Goal: Information Seeking & Learning: Find specific page/section

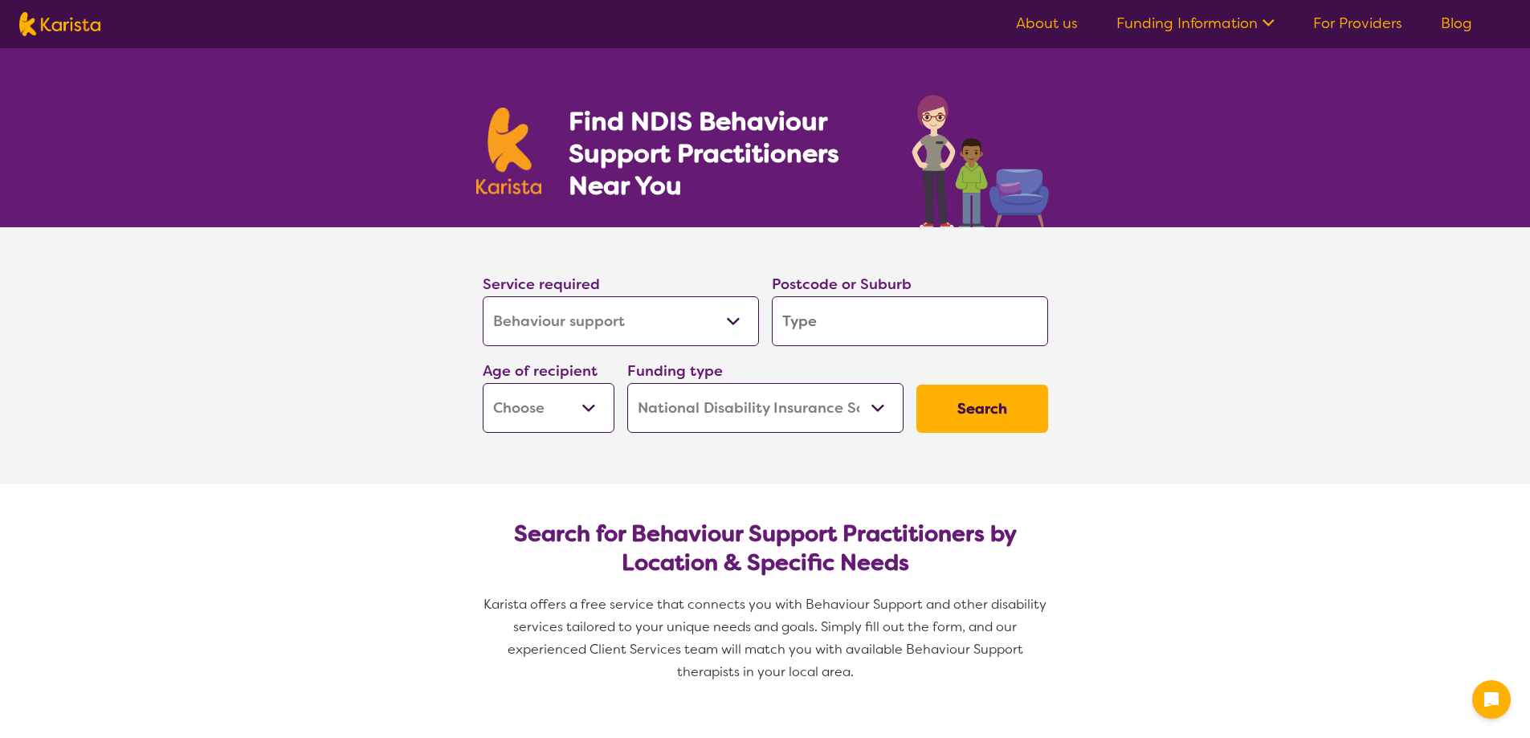
select select "Behaviour support"
select select "NDIS"
select select "Behaviour support"
select select "NDIS"
drag, startPoint x: 0, startPoint y: 0, endPoint x: 736, endPoint y: 320, distance: 801.9
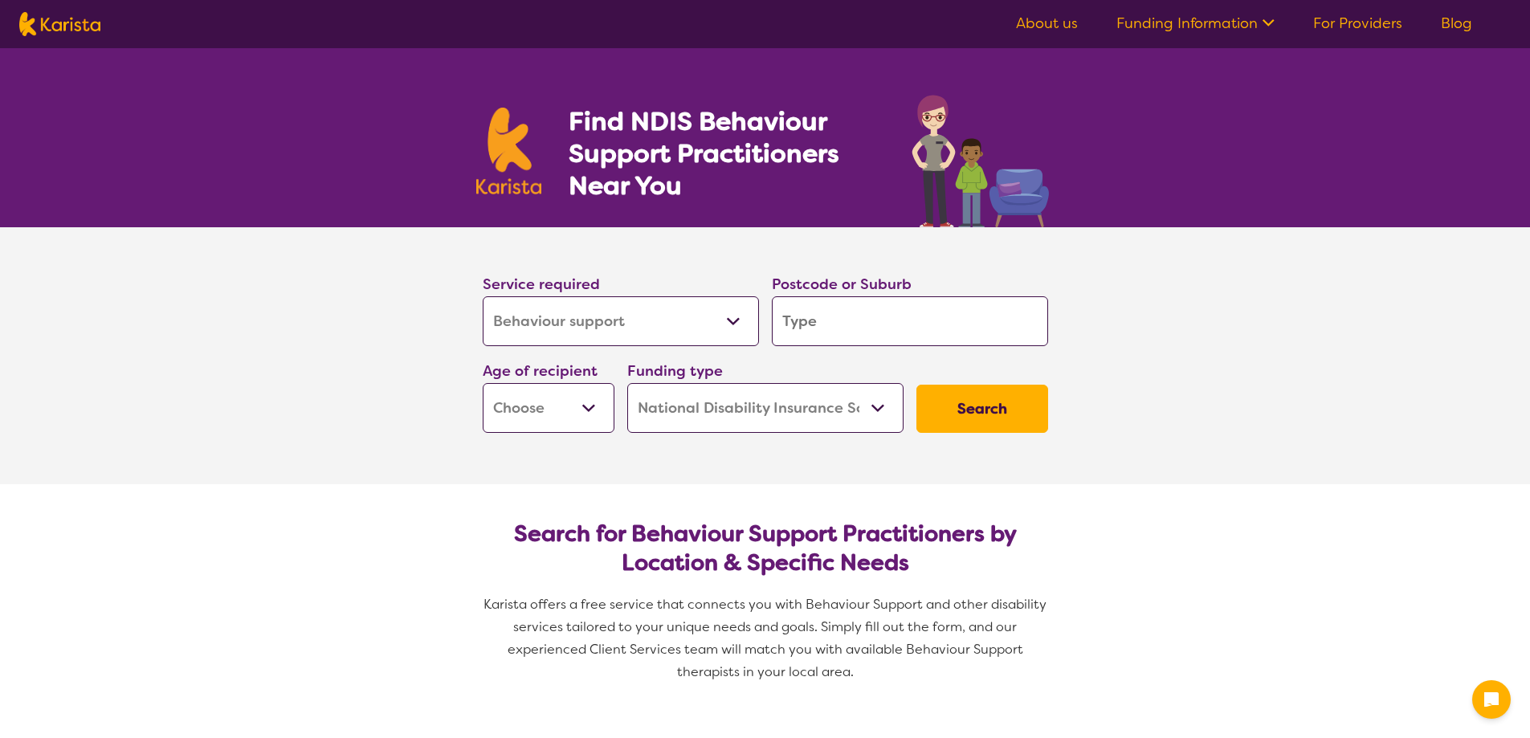
click at [736, 320] on select "Allied Health Assistant Assessment ([MEDICAL_DATA] or [MEDICAL_DATA]) Behaviour…" at bounding box center [621, 321] width 276 height 50
click at [858, 309] on input "search" at bounding box center [910, 321] width 276 height 50
type input "T"
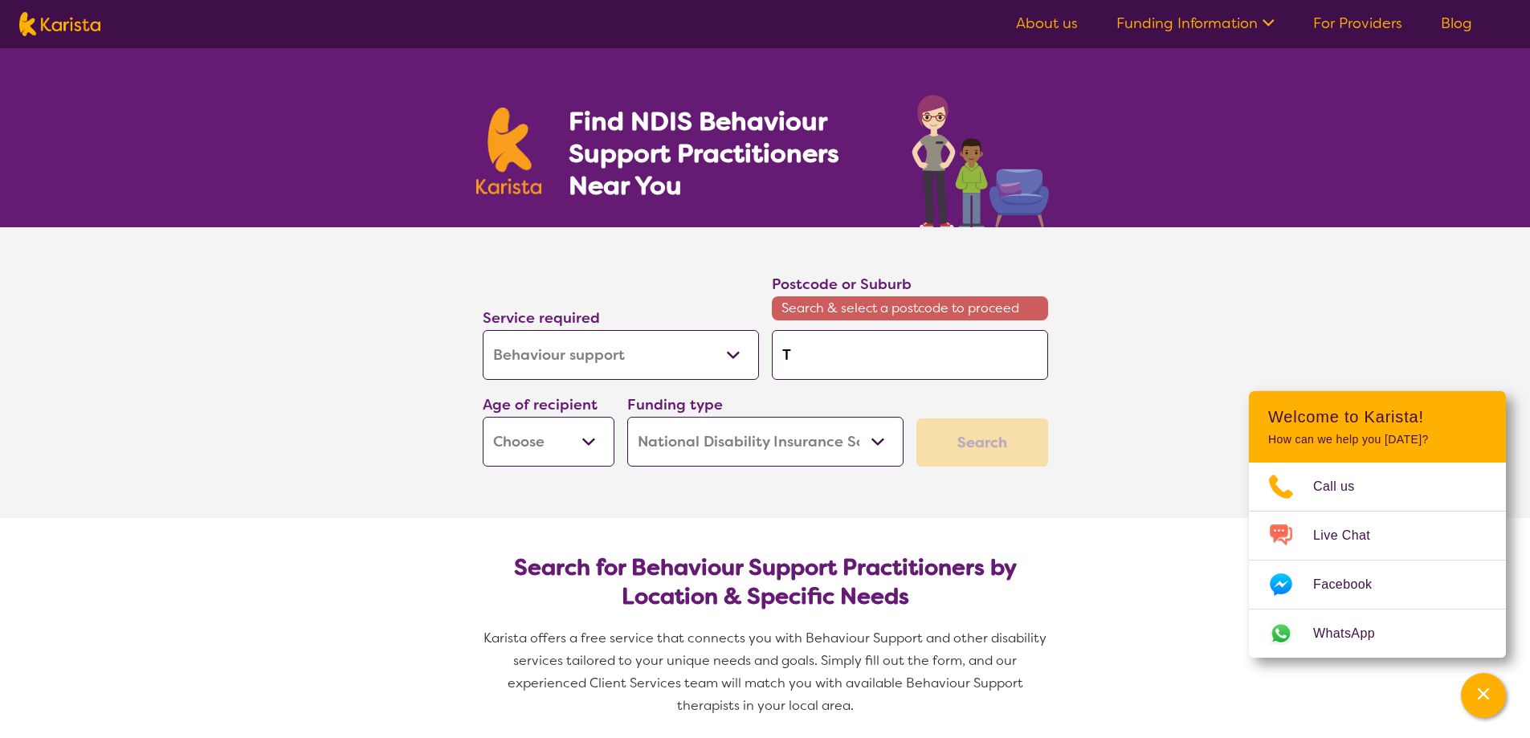
type input "To"
type input "Tow"
type input "Town"
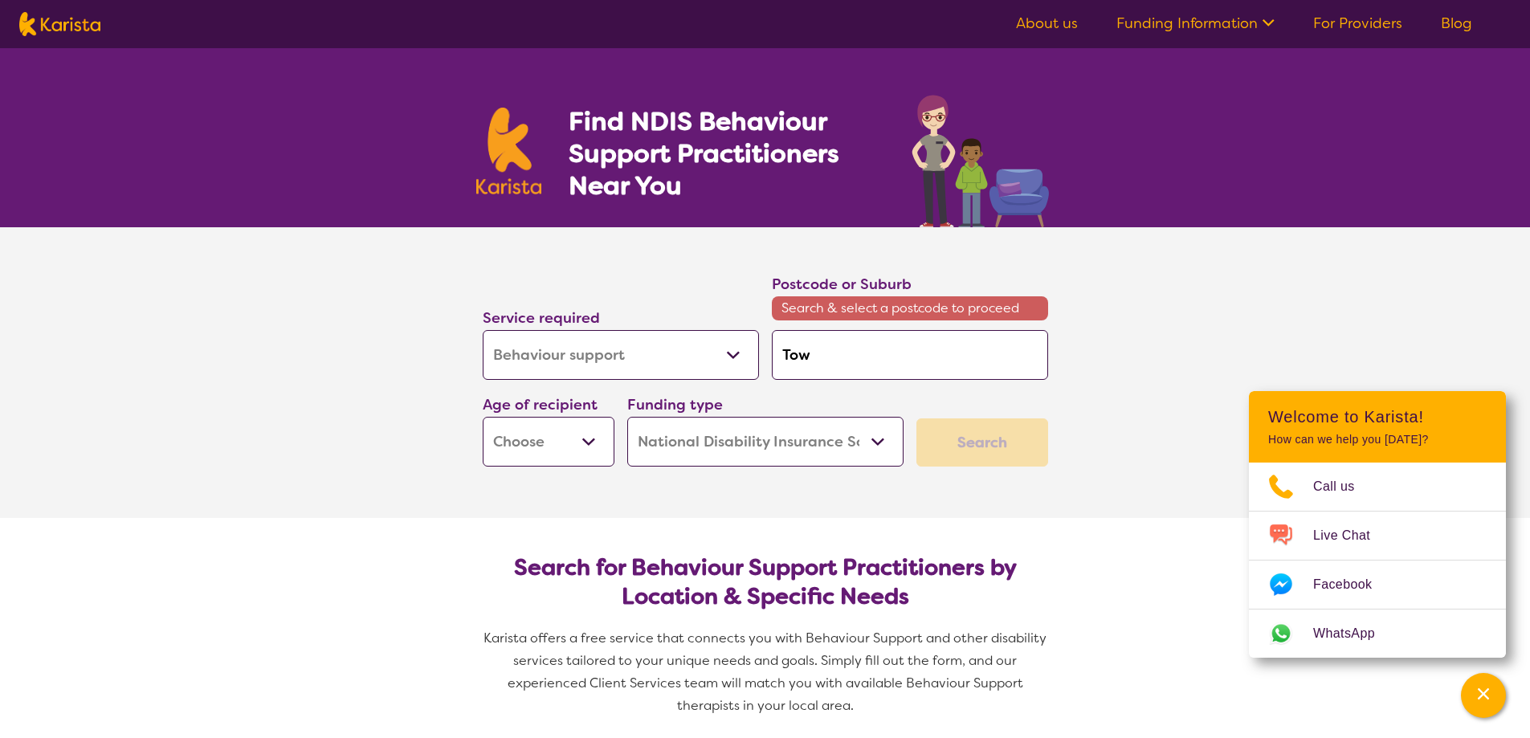
type input "Town"
type input "Towns"
type input "Townsv"
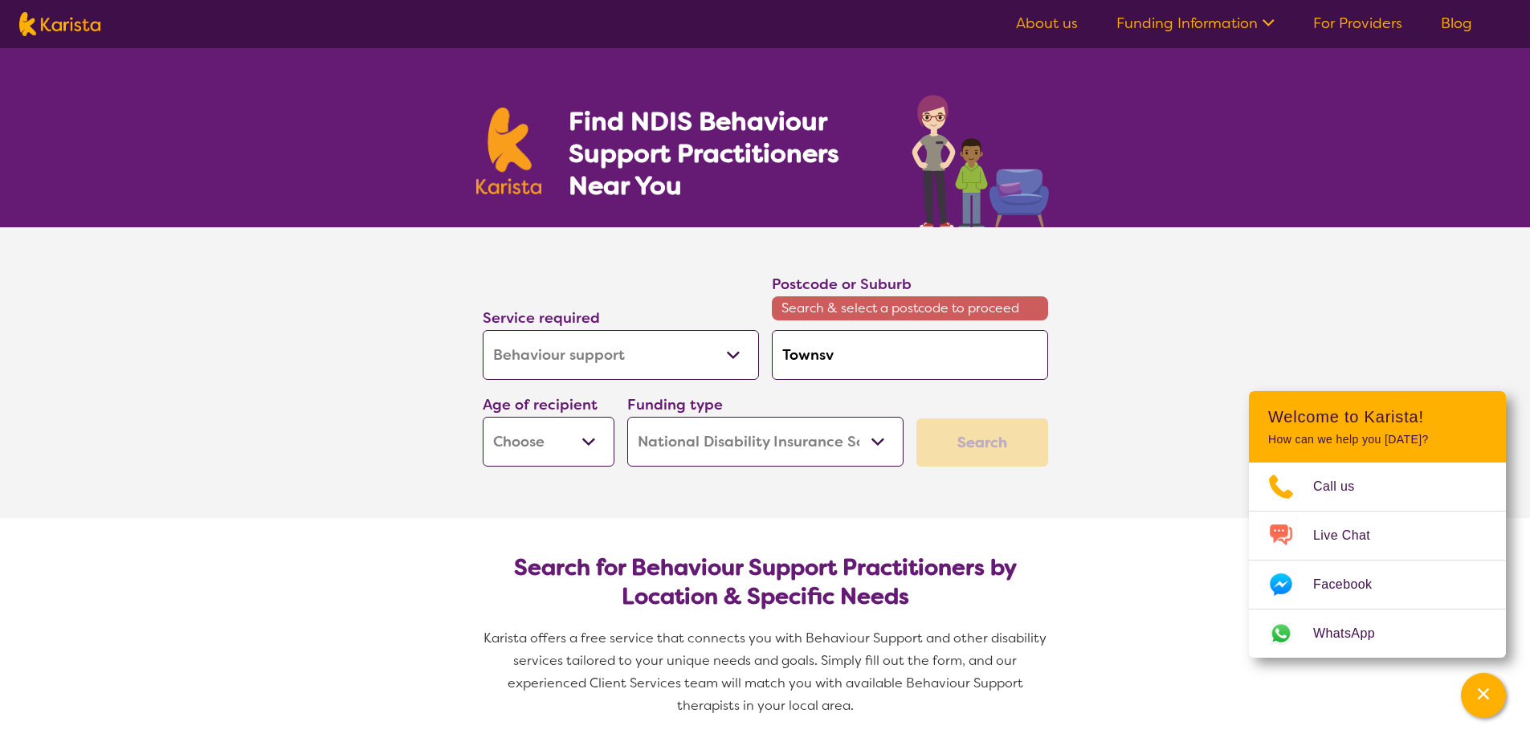
type input "Townsvi"
type input "Townsvil"
type input "Townsvill"
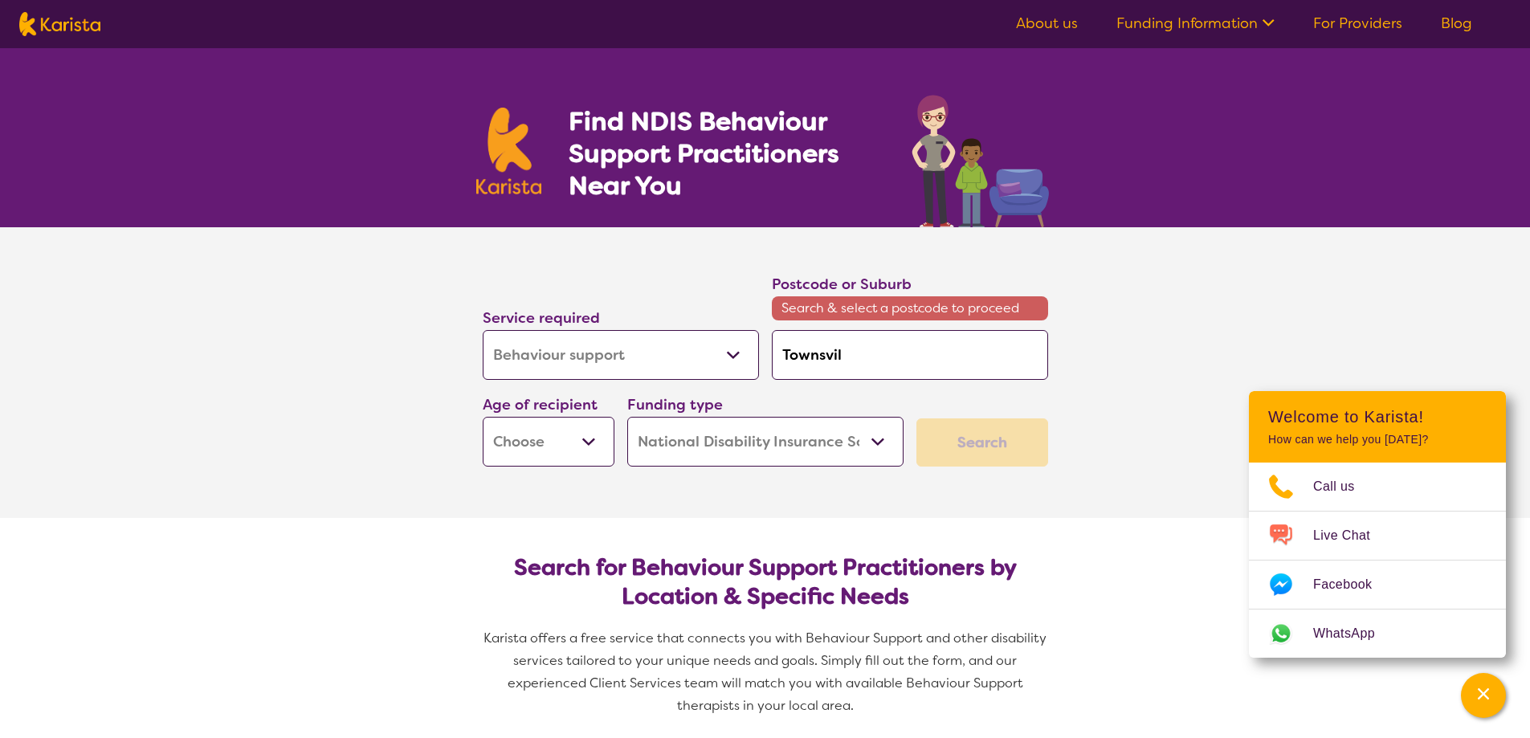
type input "Townsvill"
type input "Townsville"
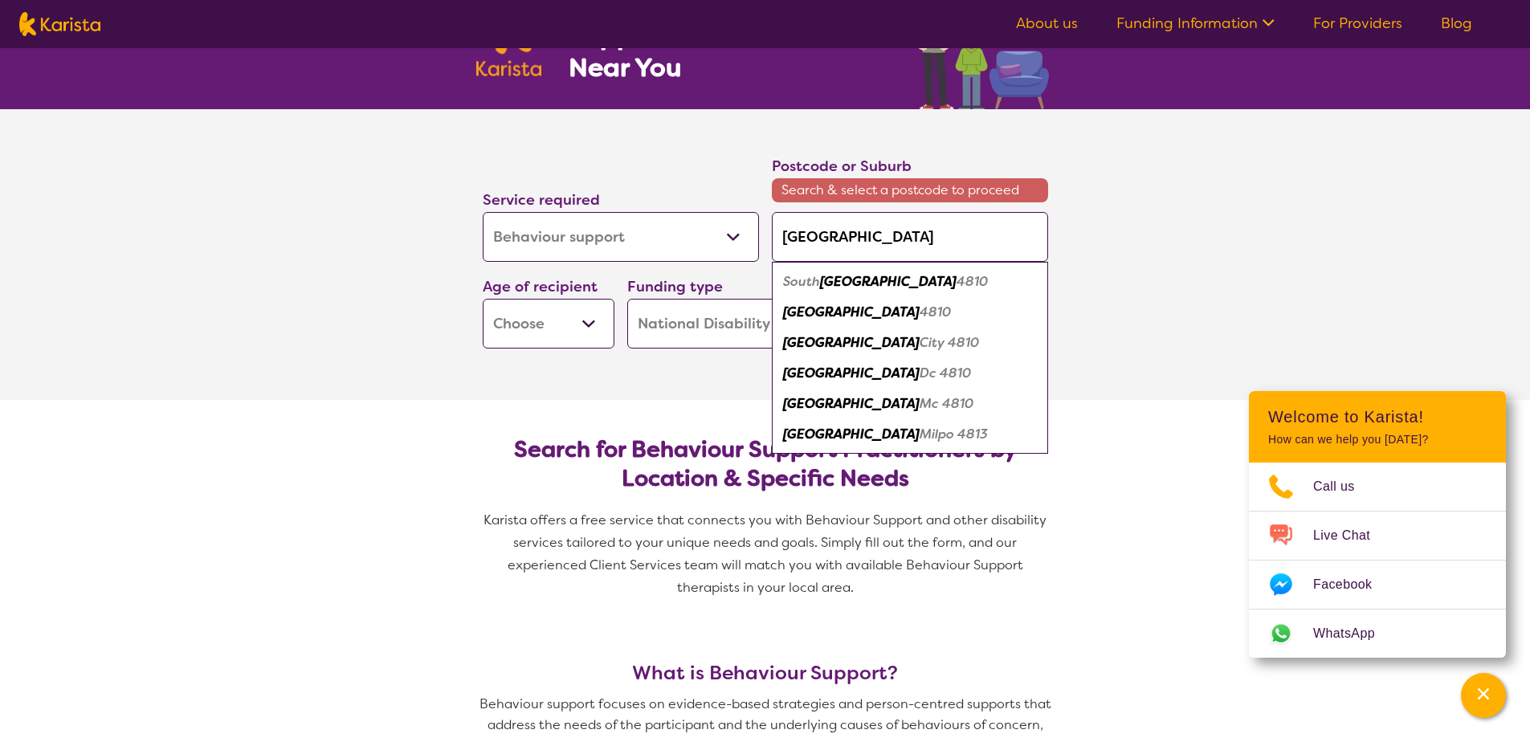
scroll to position [80, 0]
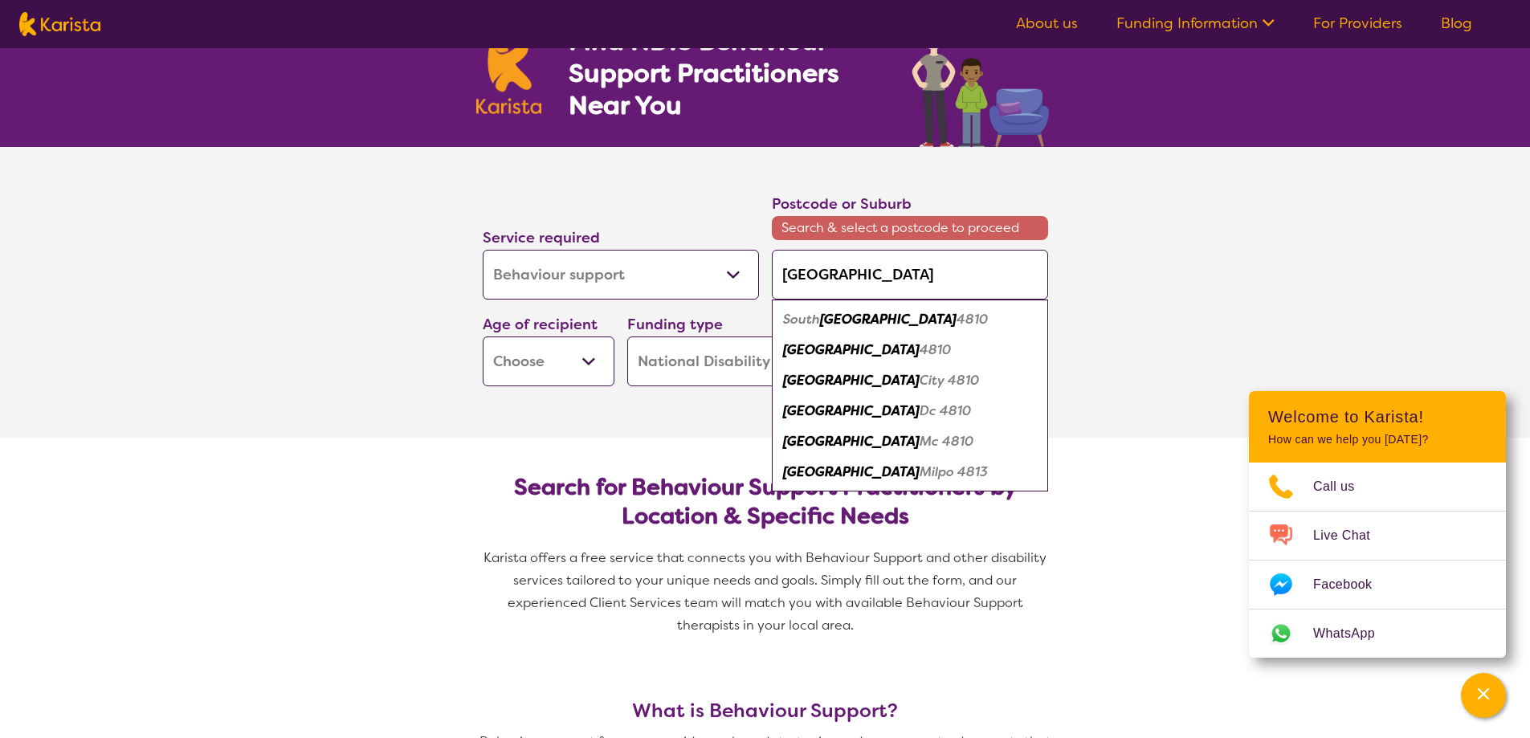
click at [841, 348] on em "Townsville" at bounding box center [851, 349] width 137 height 17
type input "4810"
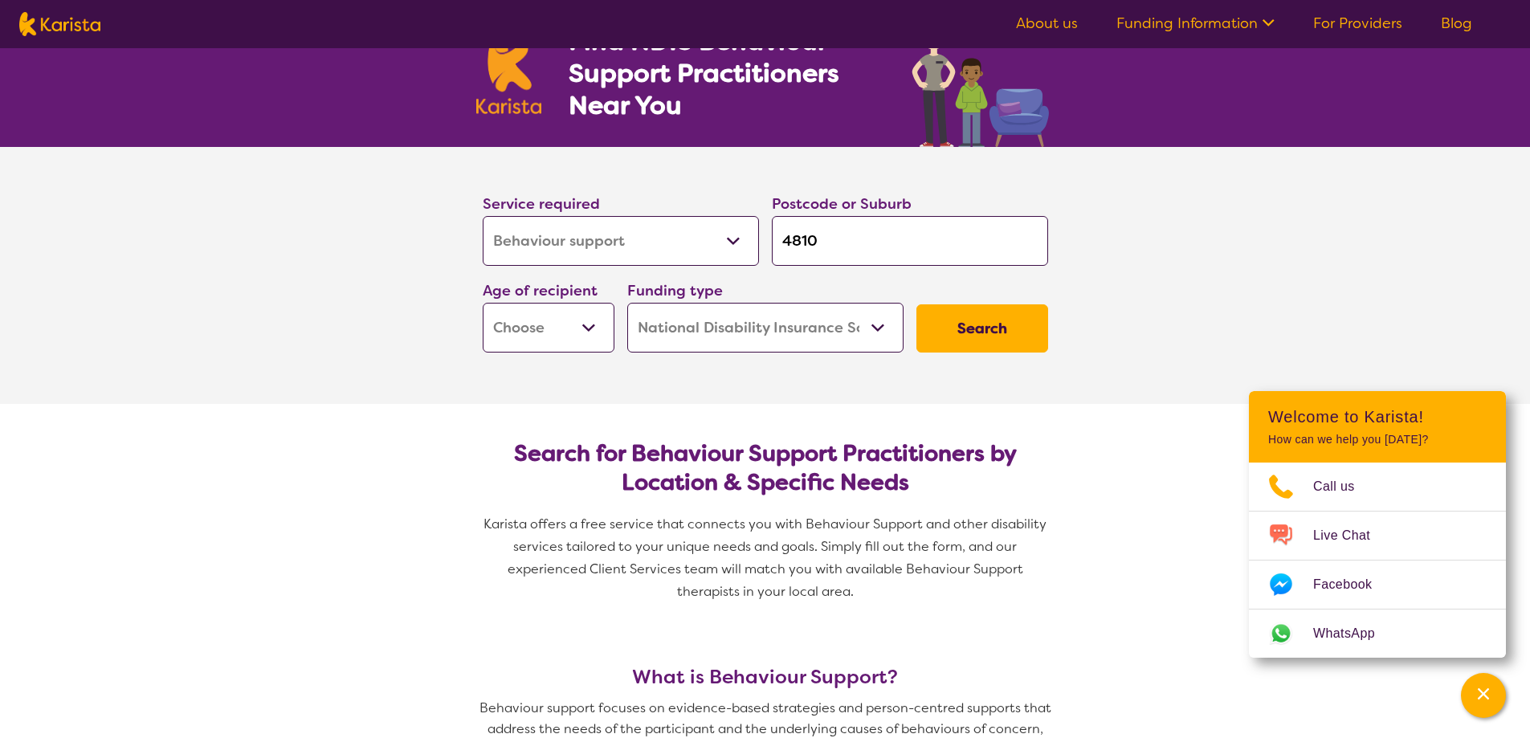
click at [964, 324] on button "Search" at bounding box center [982, 328] width 132 height 48
click at [591, 328] on select "Early Childhood - 0 to 9 Child - 10 to 11 Adolescent - 12 to 17 Adult - 18 to 6…" at bounding box center [549, 328] width 132 height 50
select select "AD"
click at [483, 303] on select "Early Childhood - 0 to 9 Child - 10 to 11 Adolescent - 12 to 17 Adult - 18 to 6…" at bounding box center [549, 328] width 132 height 50
select select "AD"
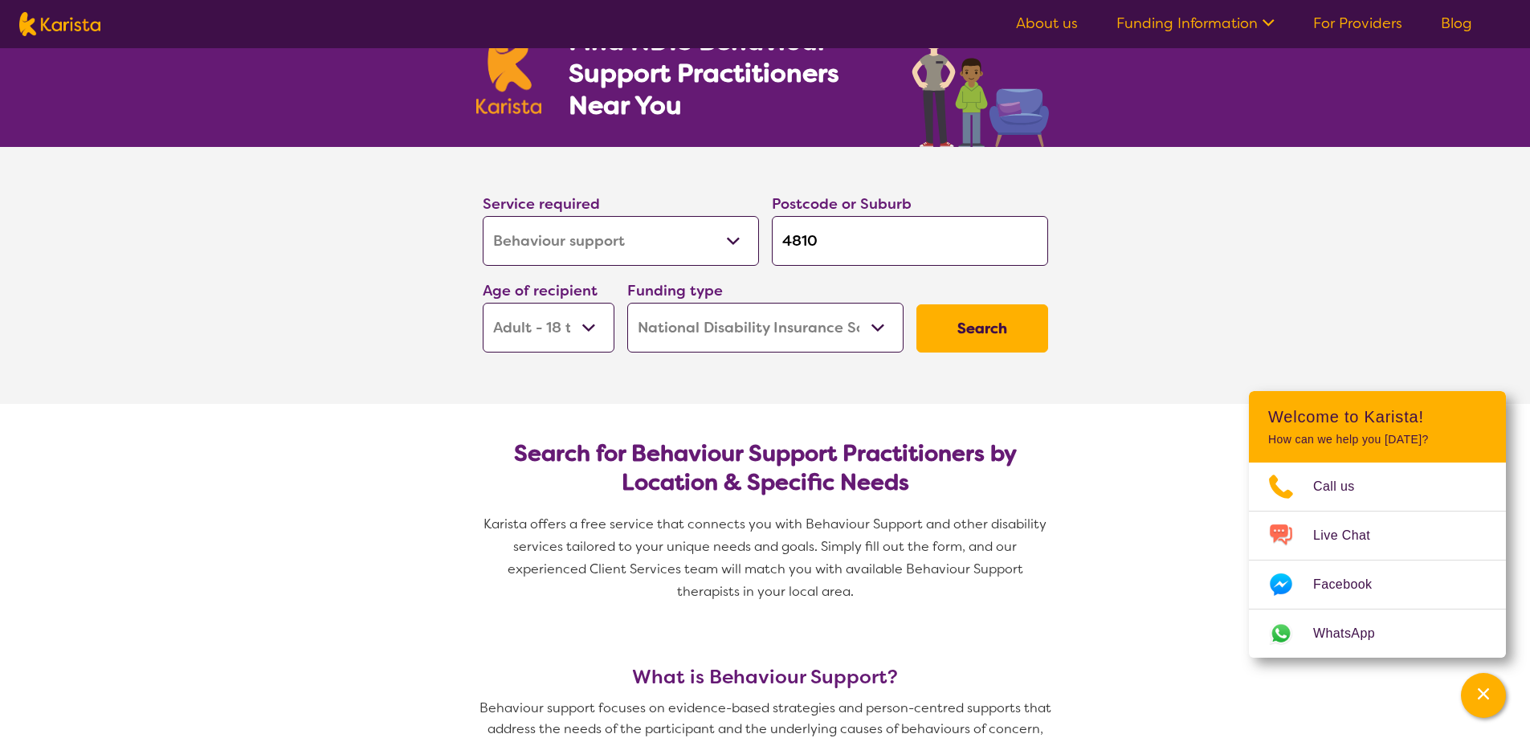
click at [981, 330] on button "Search" at bounding box center [982, 328] width 132 height 48
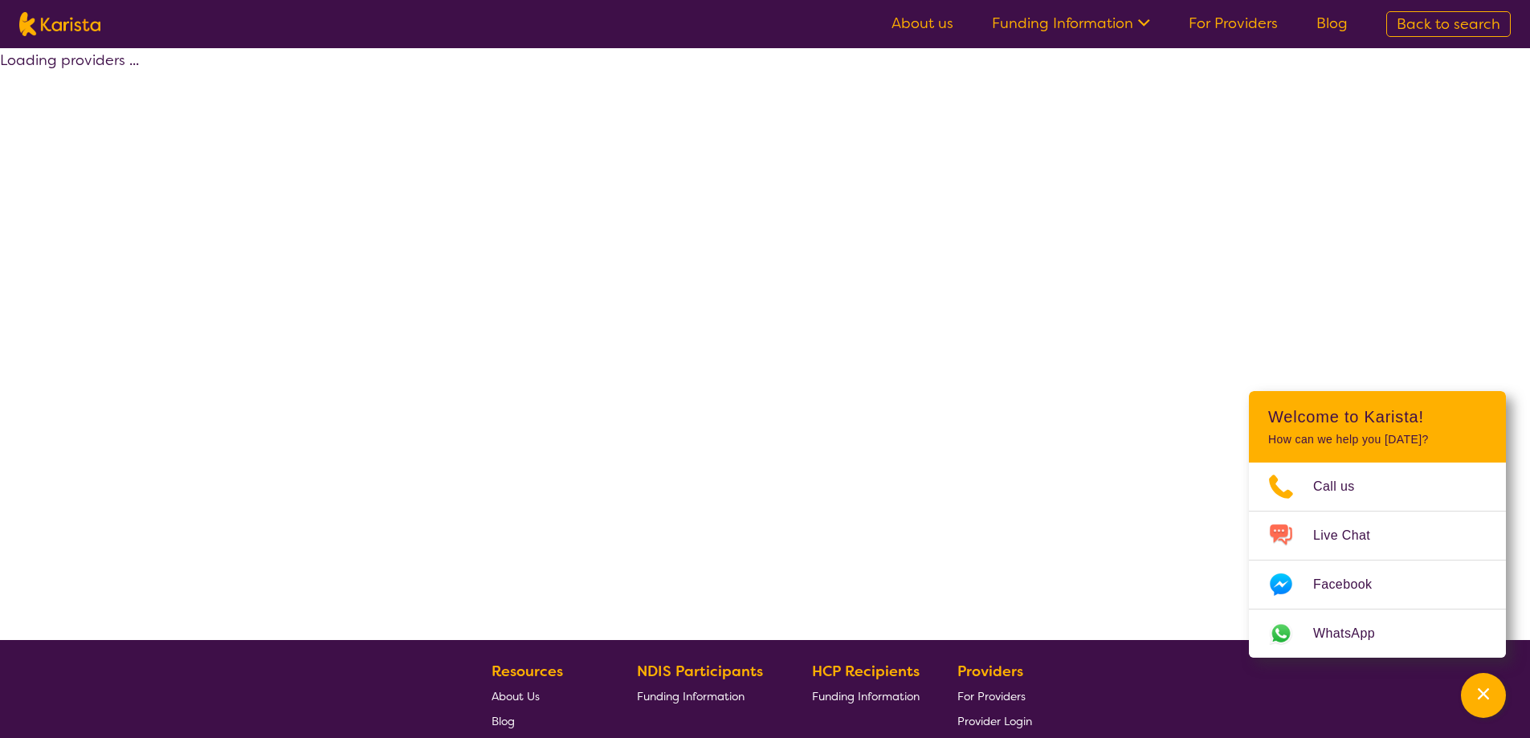
select select "by_score"
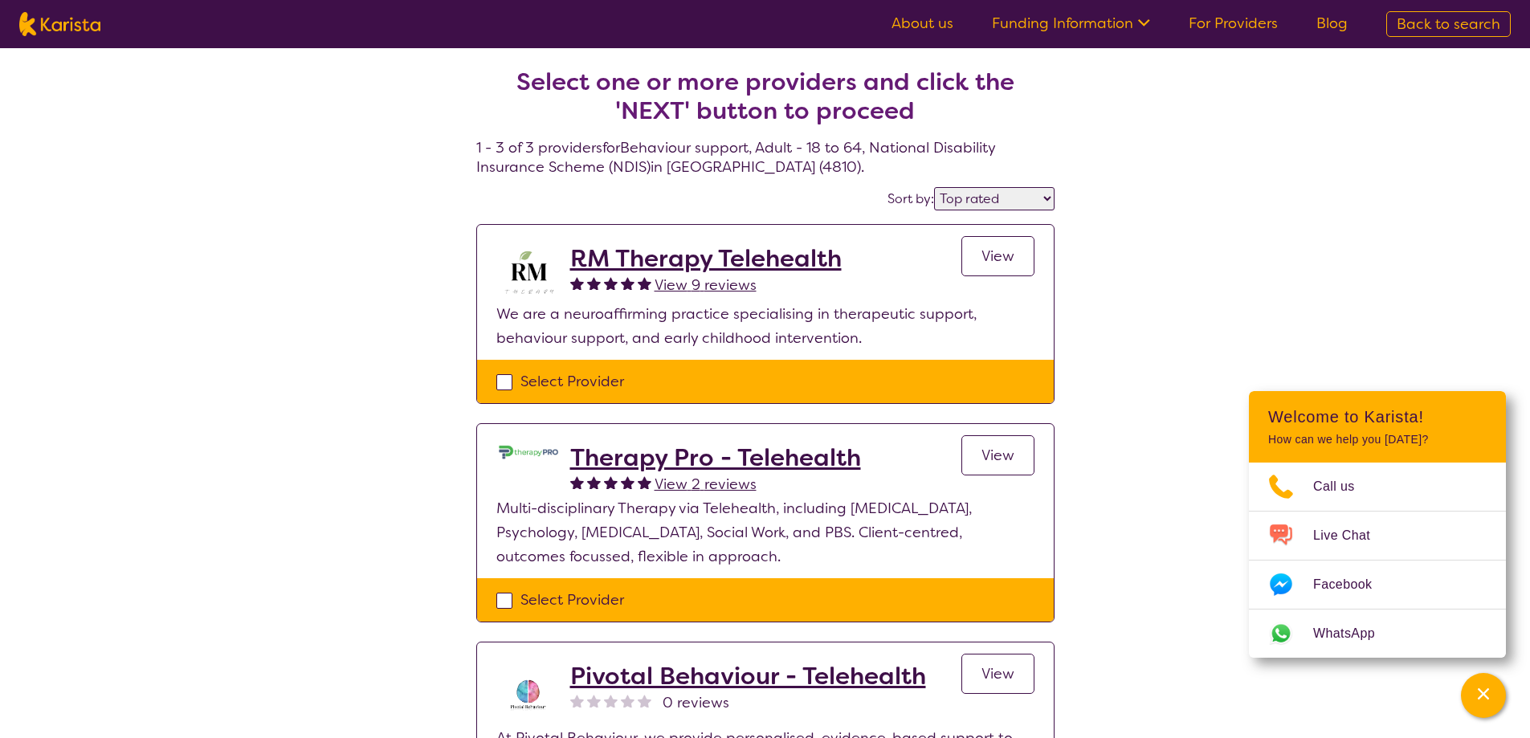
click at [1150, 21] on icon at bounding box center [1144, 22] width 12 height 7
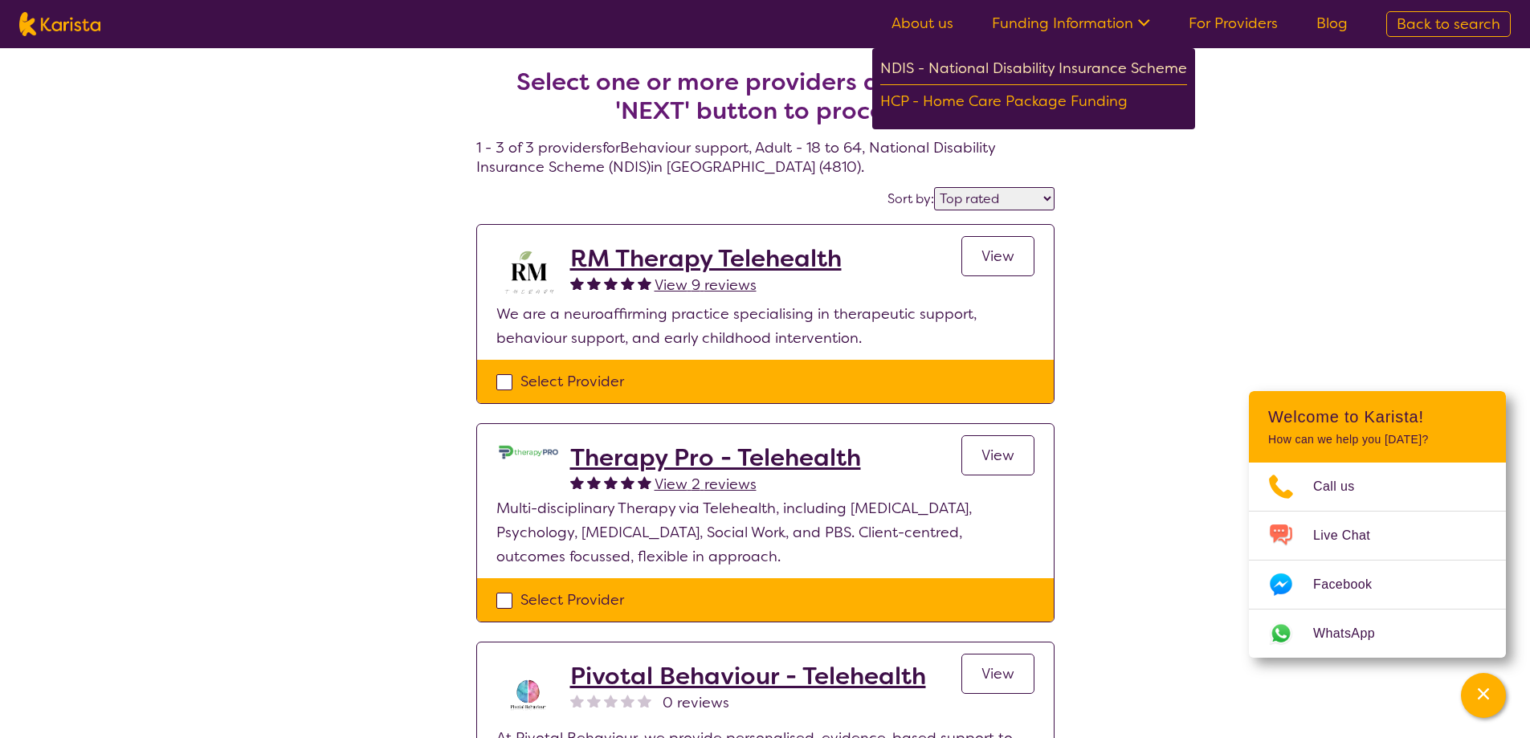
click at [1042, 67] on div "NDIS - National Disability Insurance Scheme" at bounding box center [1033, 70] width 307 height 29
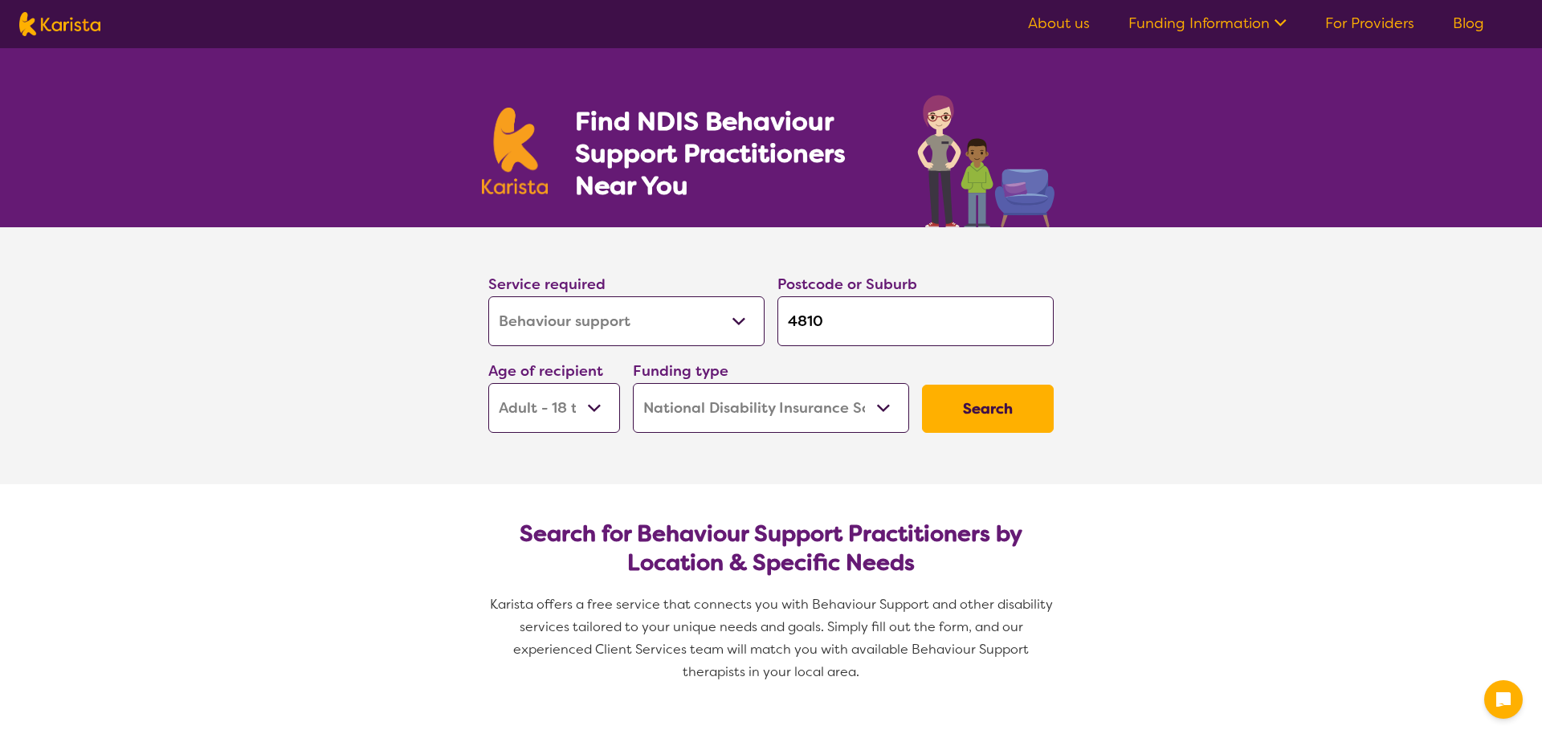
select select "Behaviour support"
select select "AD"
select select "NDIS"
select select "Behaviour support"
select select "AD"
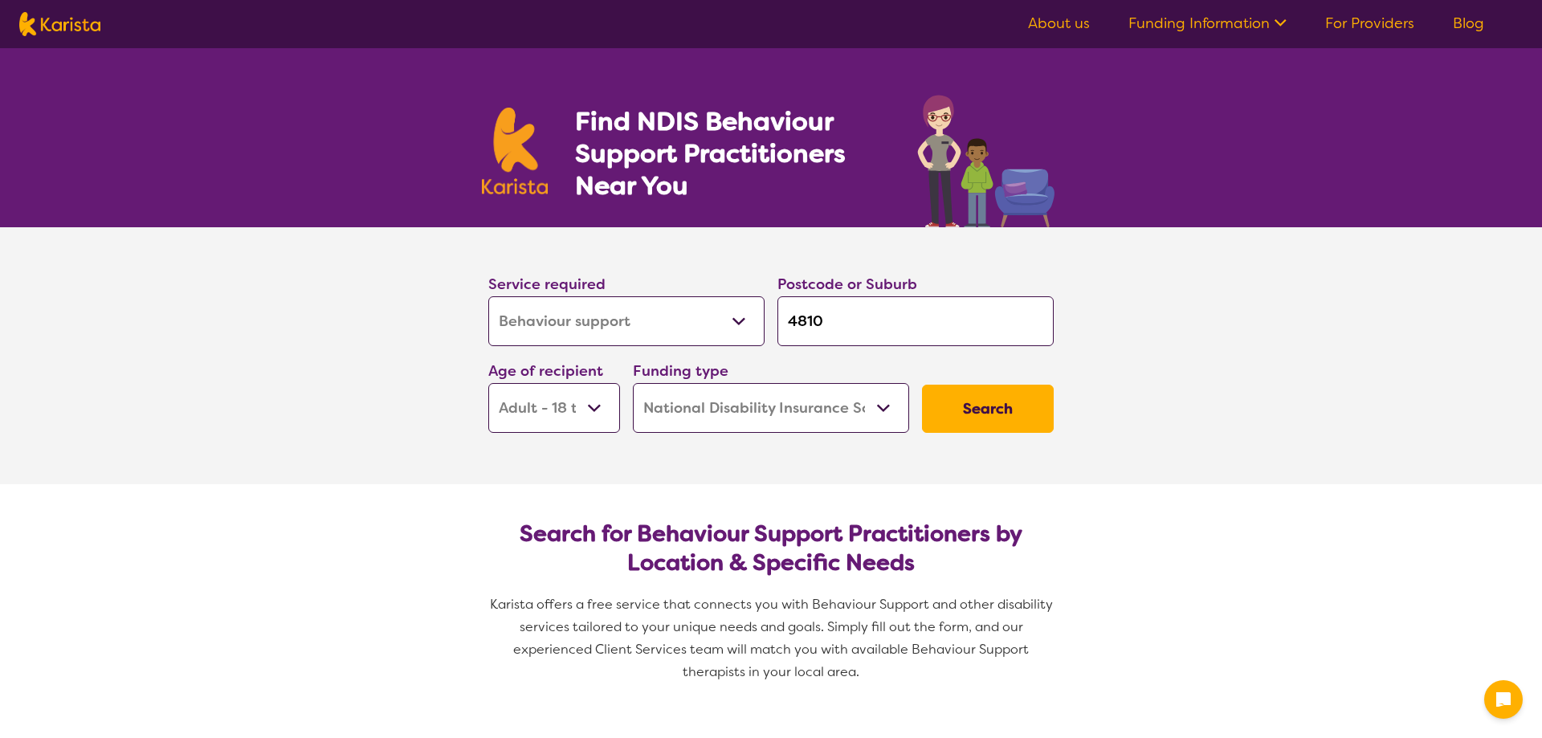
select select "NDIS"
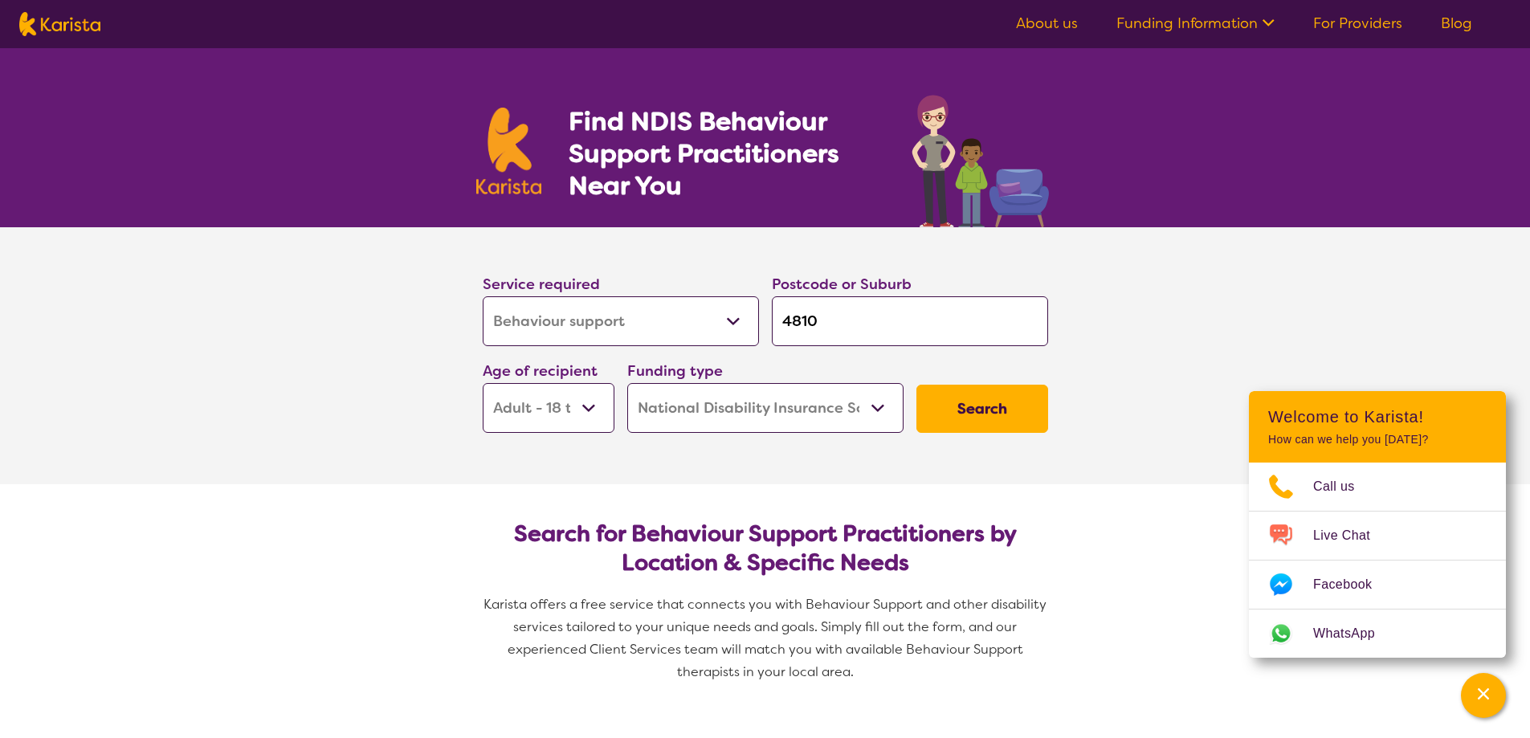
click at [741, 315] on select "Allied Health Assistant Assessment ([MEDICAL_DATA] or [MEDICAL_DATA]) Behaviour…" at bounding box center [621, 321] width 276 height 50
select select "Counselling"
click at [483, 296] on select "Allied Health Assistant Assessment ([MEDICAL_DATA] or [MEDICAL_DATA]) Behaviour…" at bounding box center [621, 321] width 276 height 50
select select "Counselling"
click at [882, 407] on select "Home Care Package (HCP) National Disability Insurance Scheme (NDIS) I don't know" at bounding box center [765, 408] width 276 height 50
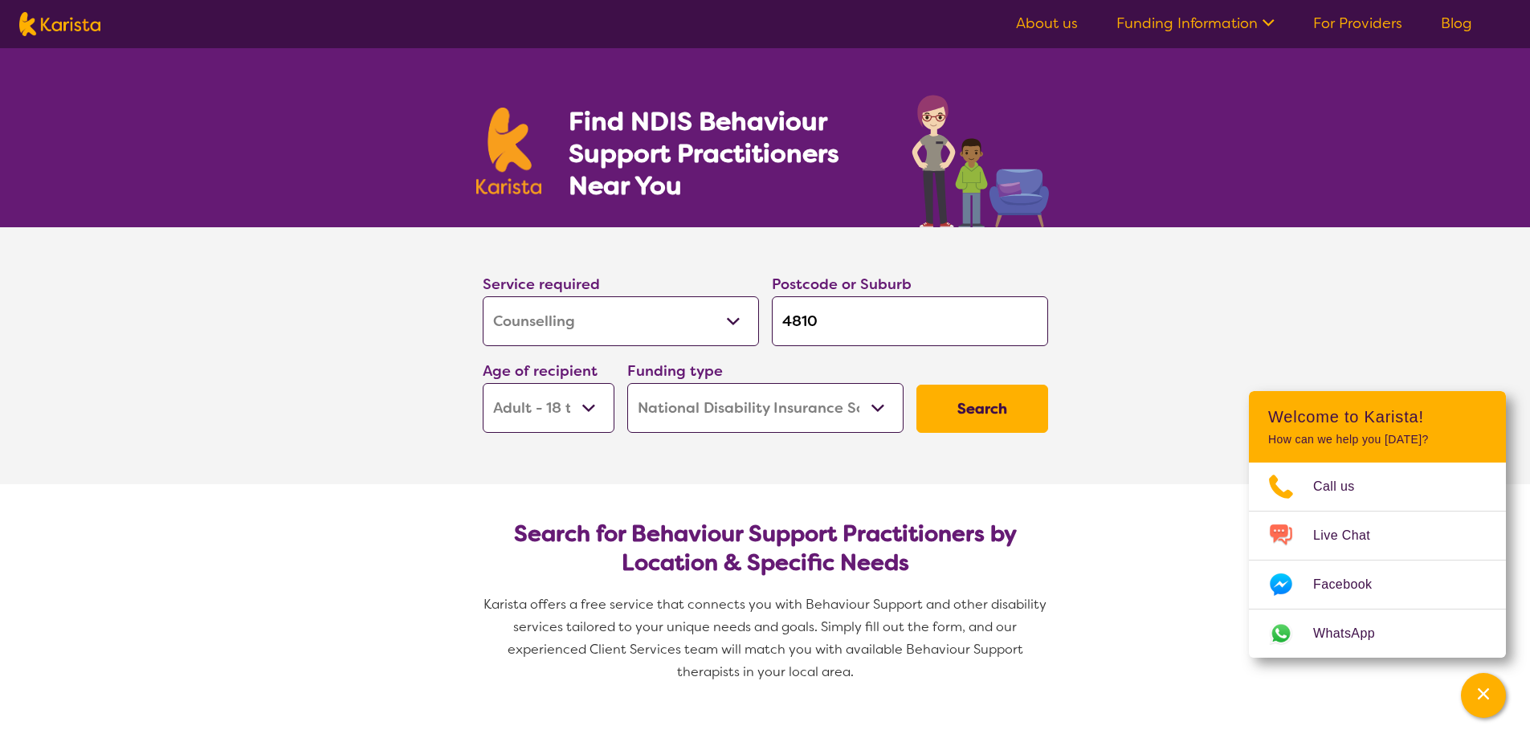
click at [882, 407] on select "Home Care Package (HCP) National Disability Insurance Scheme (NDIS) I don't know" at bounding box center [765, 408] width 276 height 50
click at [968, 410] on button "Search" at bounding box center [982, 409] width 132 height 48
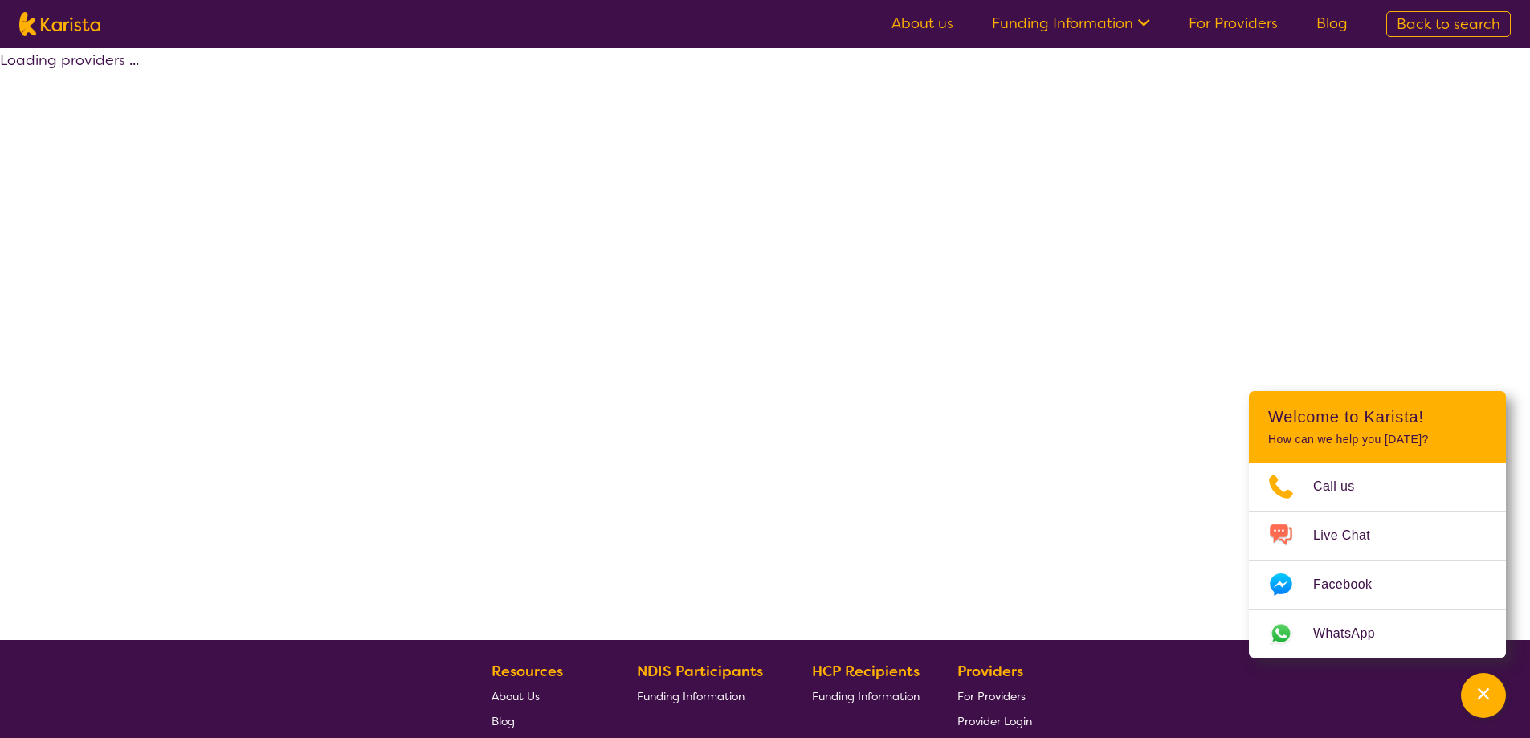
select select "by_score"
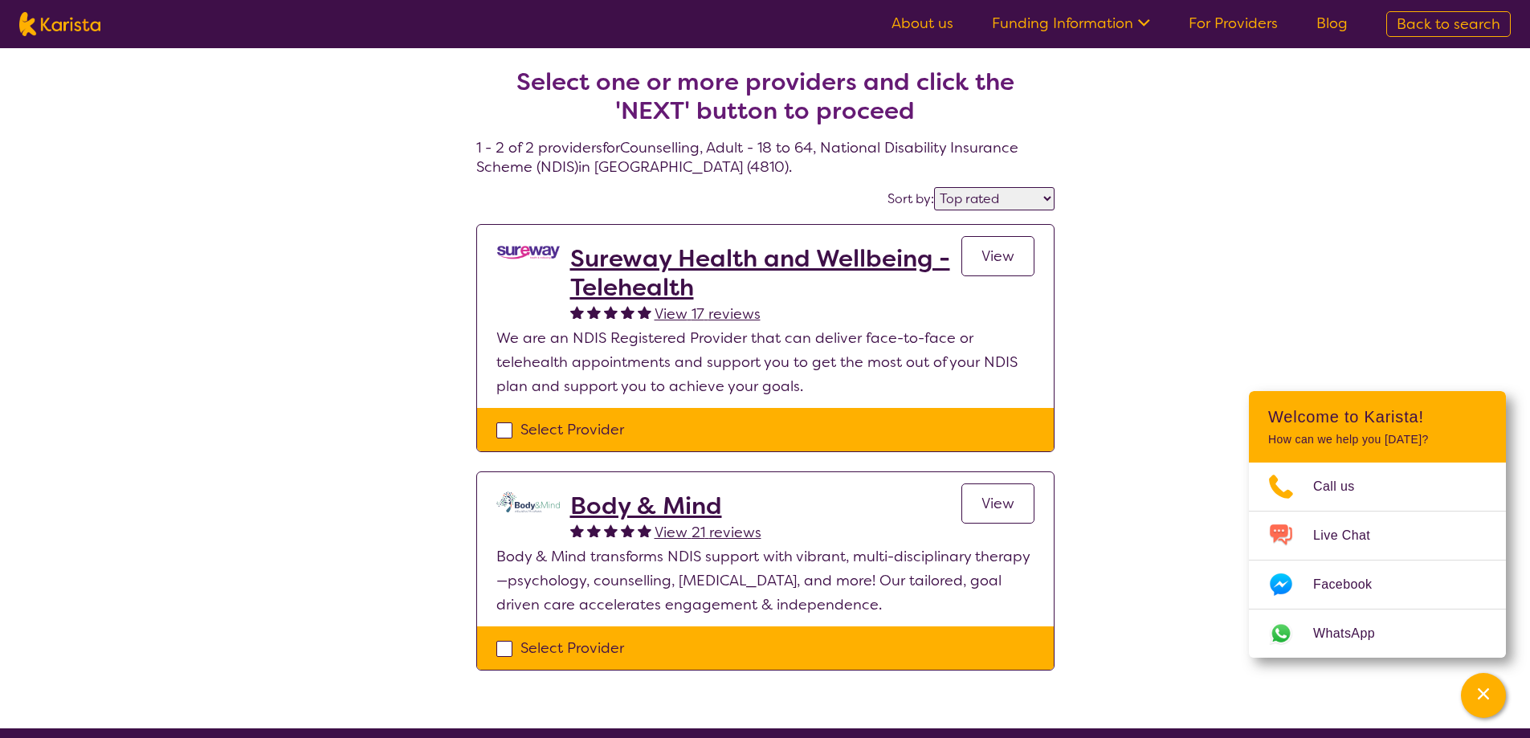
click at [85, 29] on img at bounding box center [59, 24] width 81 height 24
select select "Counselling"
select select "AD"
select select "NDIS"
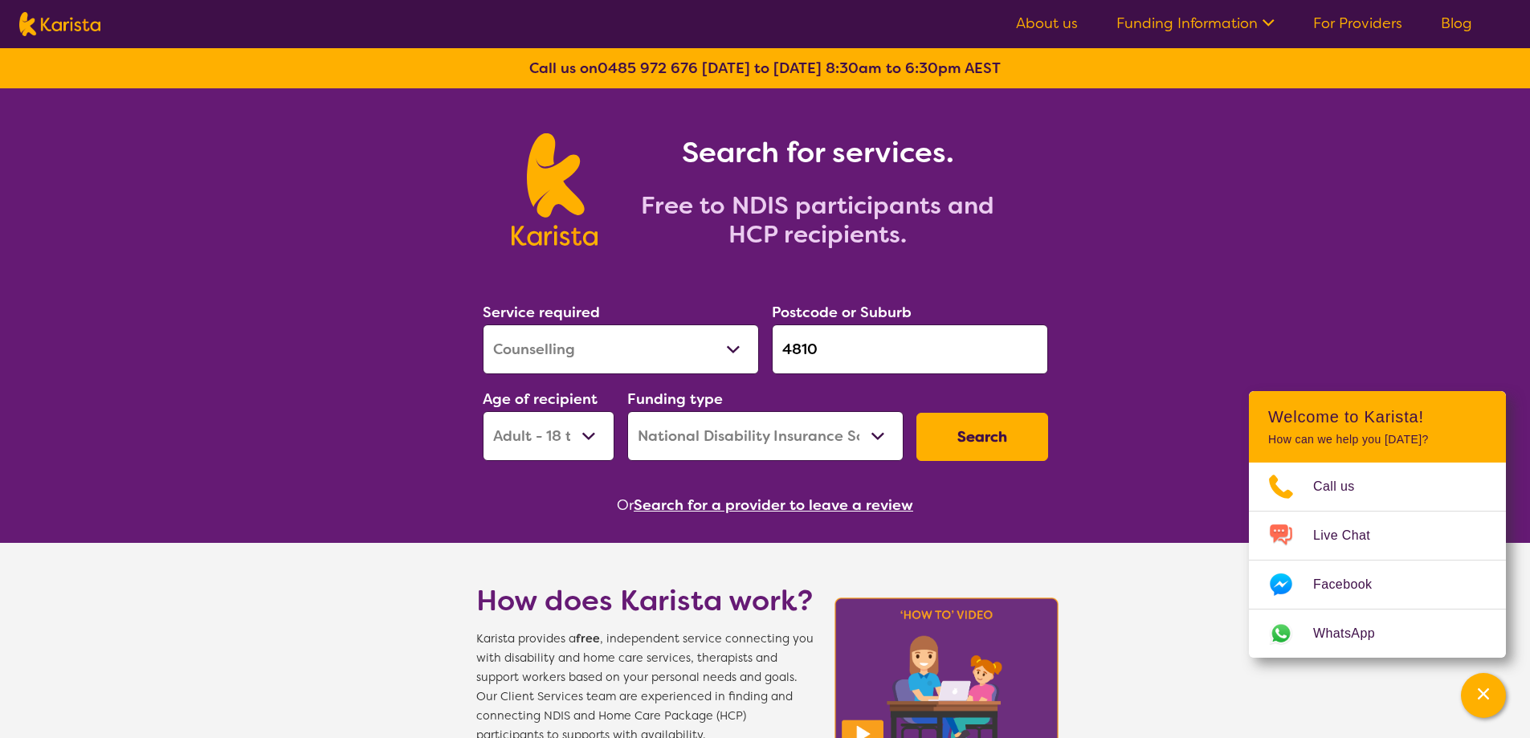
click at [734, 356] on select "Allied Health Assistant Assessment (ADHD or Autism) Behaviour support Counselli…" at bounding box center [621, 349] width 276 height 50
select select "Dietitian"
click at [483, 324] on select "Allied Health Assistant Assessment (ADHD or Autism) Behaviour support Counselli…" at bounding box center [621, 349] width 276 height 50
click at [611, 442] on select "Early Childhood - 0 to 9 Child - 10 to 11 Adolescent - 12 to 17 Adult - 18 to 6…" at bounding box center [549, 436] width 132 height 50
click at [605, 436] on select "Early Childhood - 0 to 9 Child - 10 to 11 Adolescent - 12 to 17 Adult - 18 to 6…" at bounding box center [549, 436] width 132 height 50
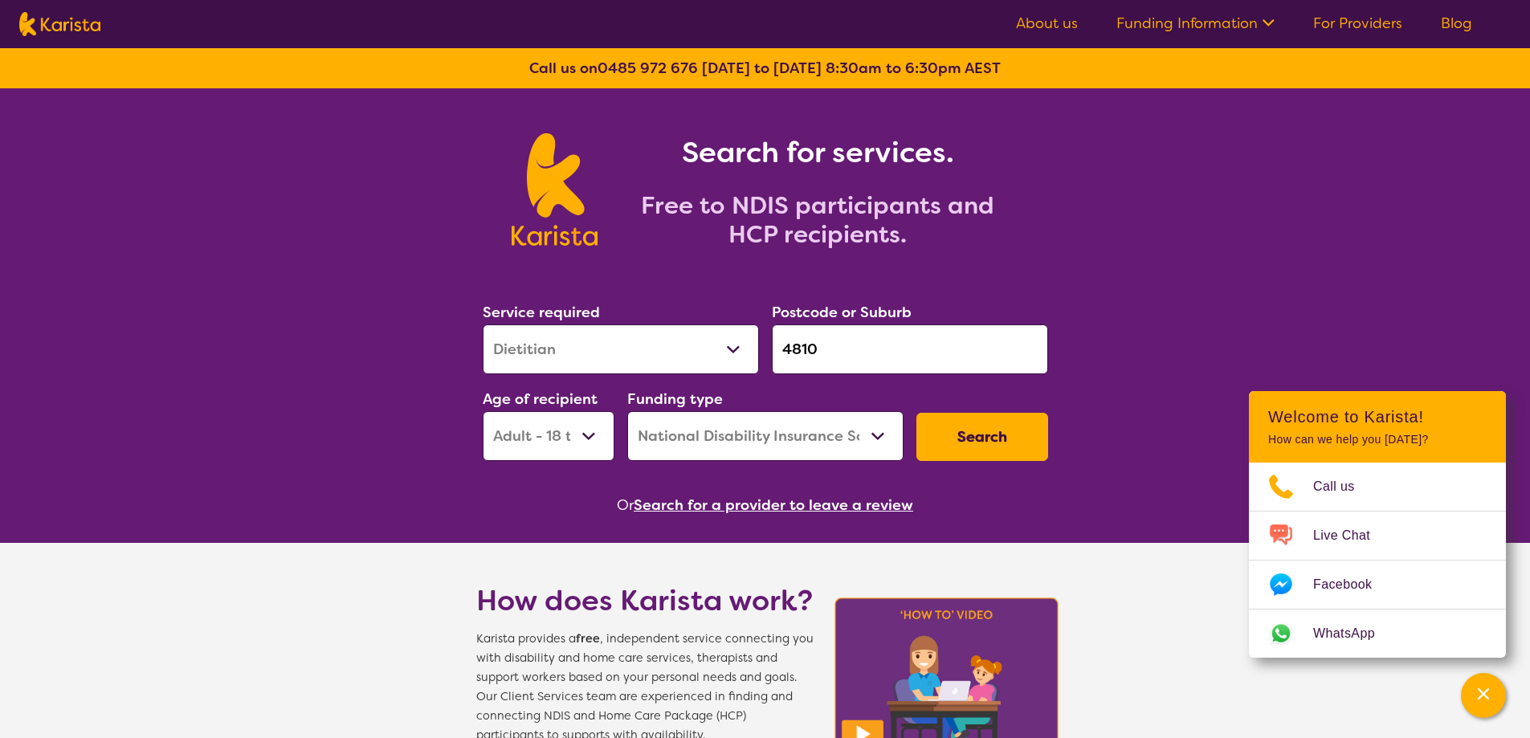
click at [870, 427] on select "Home Care Package (HCP) National Disability Insurance Scheme (NDIS) I don't know" at bounding box center [765, 436] width 276 height 50
click at [627, 411] on select "Home Care Package (HCP) National Disability Insurance Scheme (NDIS) I don't know" at bounding box center [765, 436] width 276 height 50
click at [1020, 446] on button "Search" at bounding box center [982, 437] width 132 height 48
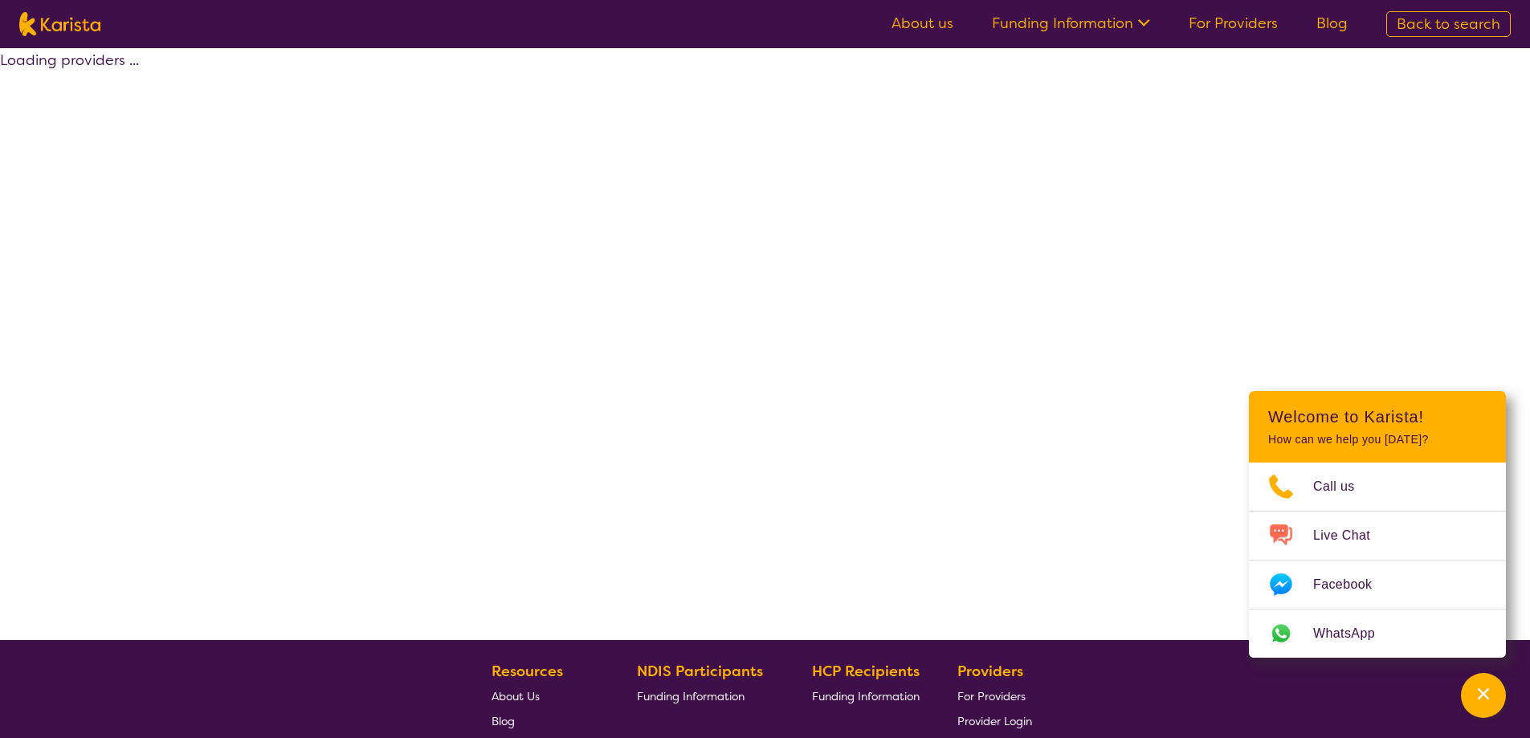
select select "by_score"
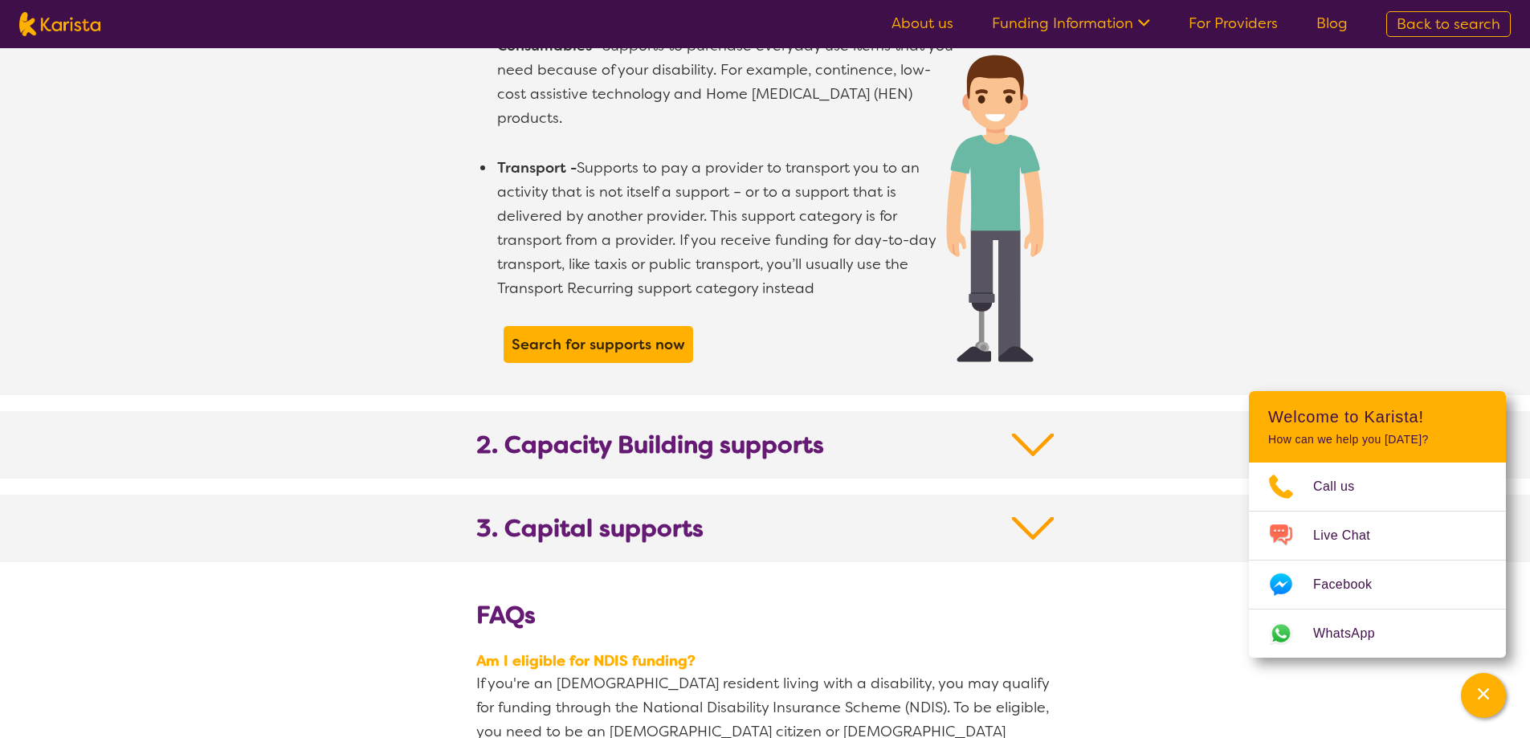
scroll to position [1606, 0]
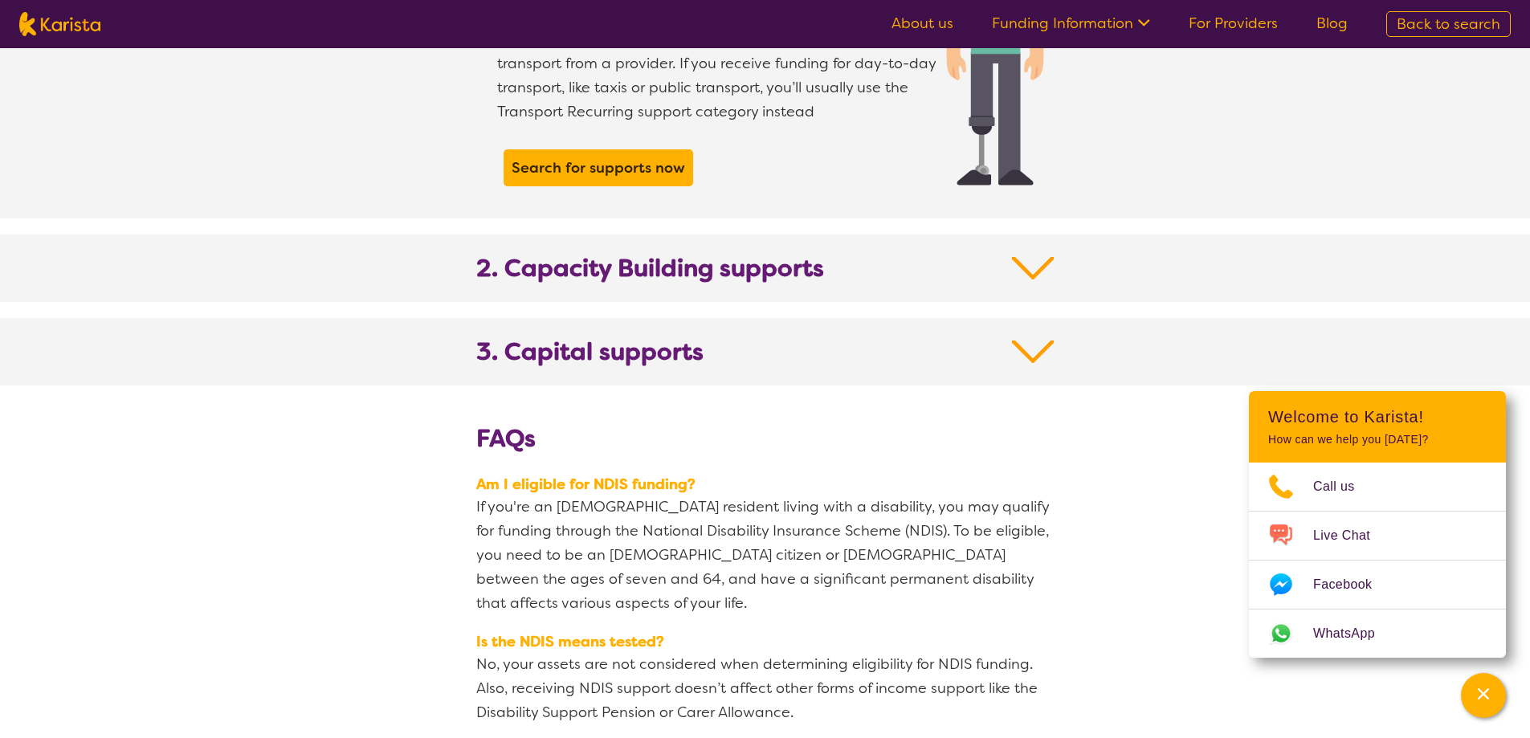
click at [1028, 254] on img at bounding box center [1033, 268] width 43 height 29
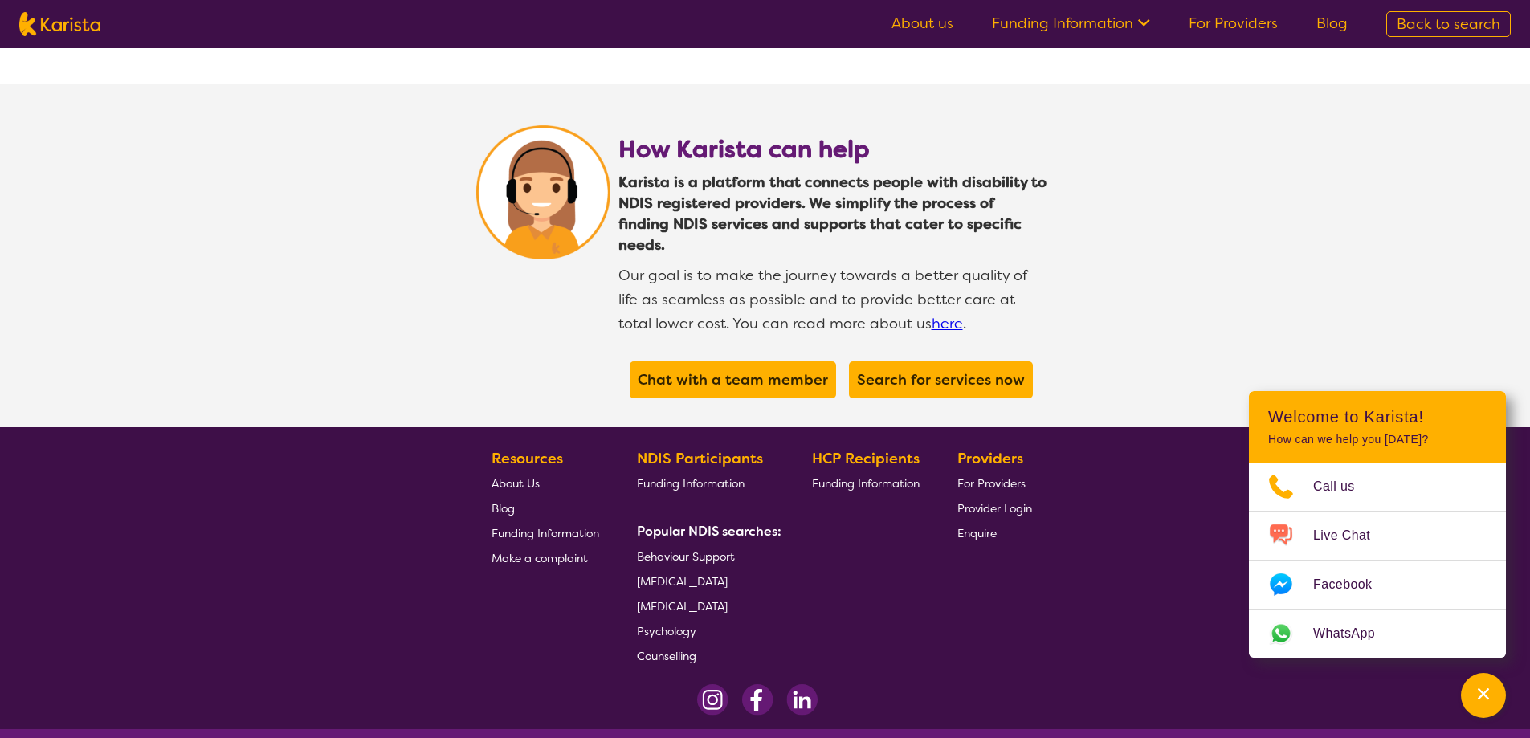
scroll to position [4071, 0]
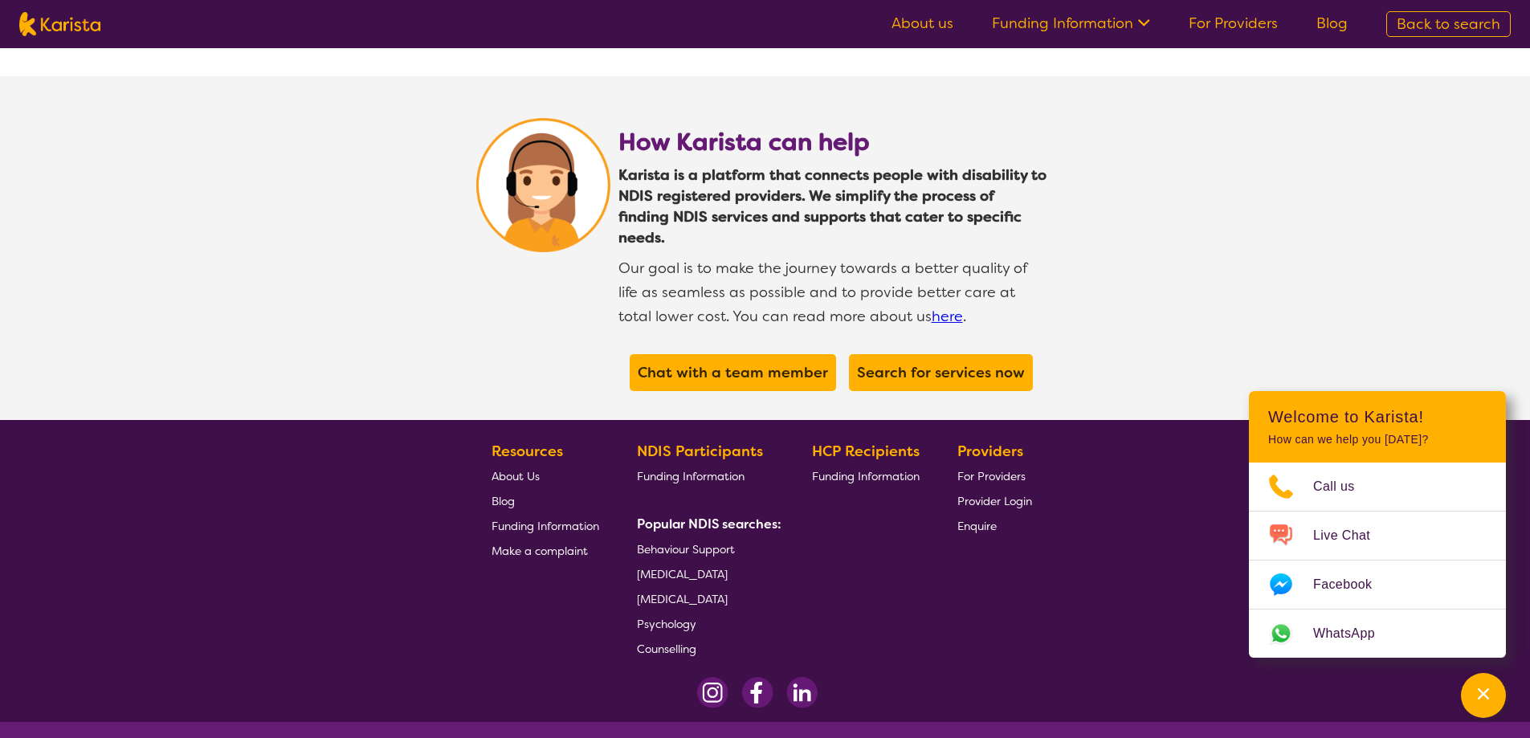
click at [992, 469] on span "For Providers" at bounding box center [991, 476] width 68 height 14
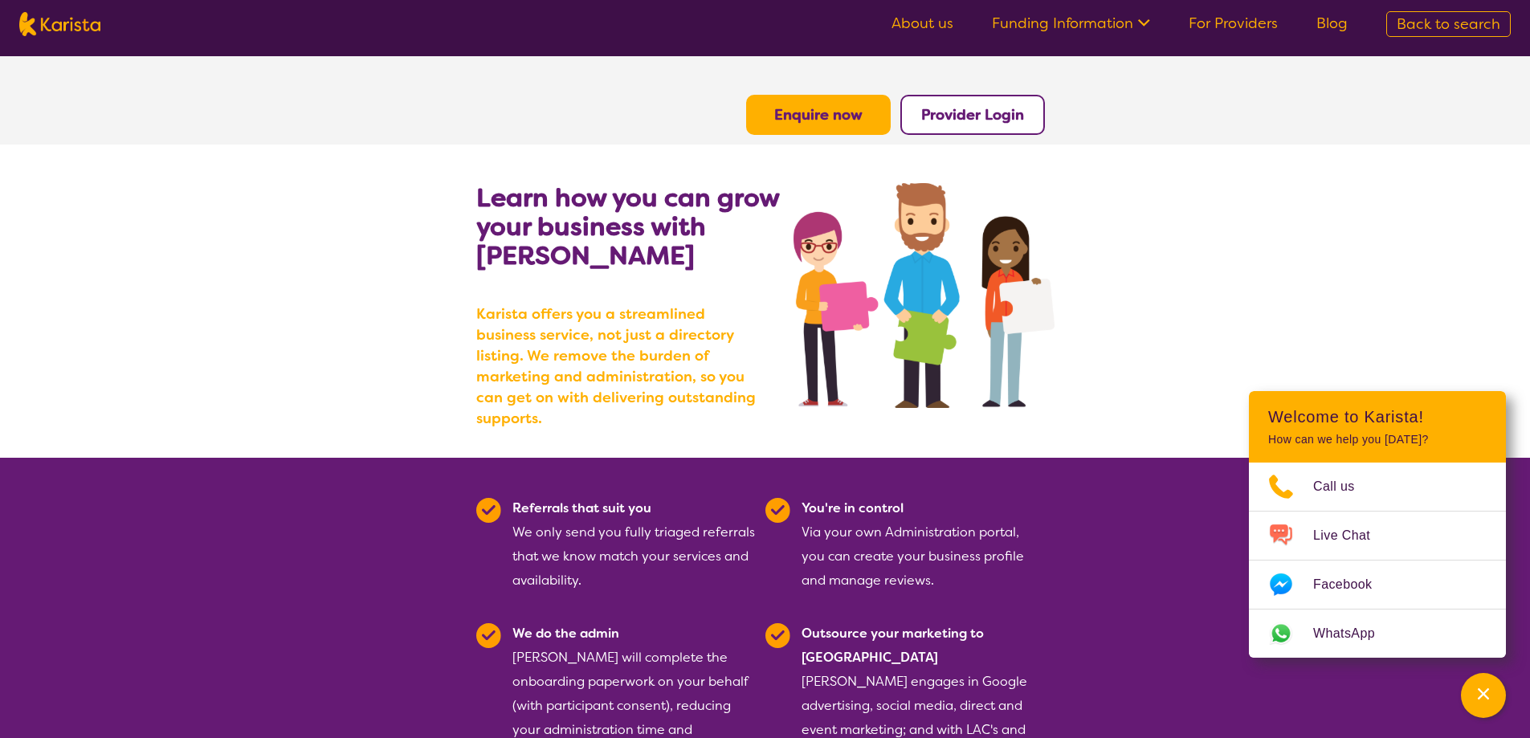
click at [1339, 25] on link "Blog" at bounding box center [1331, 23] width 31 height 19
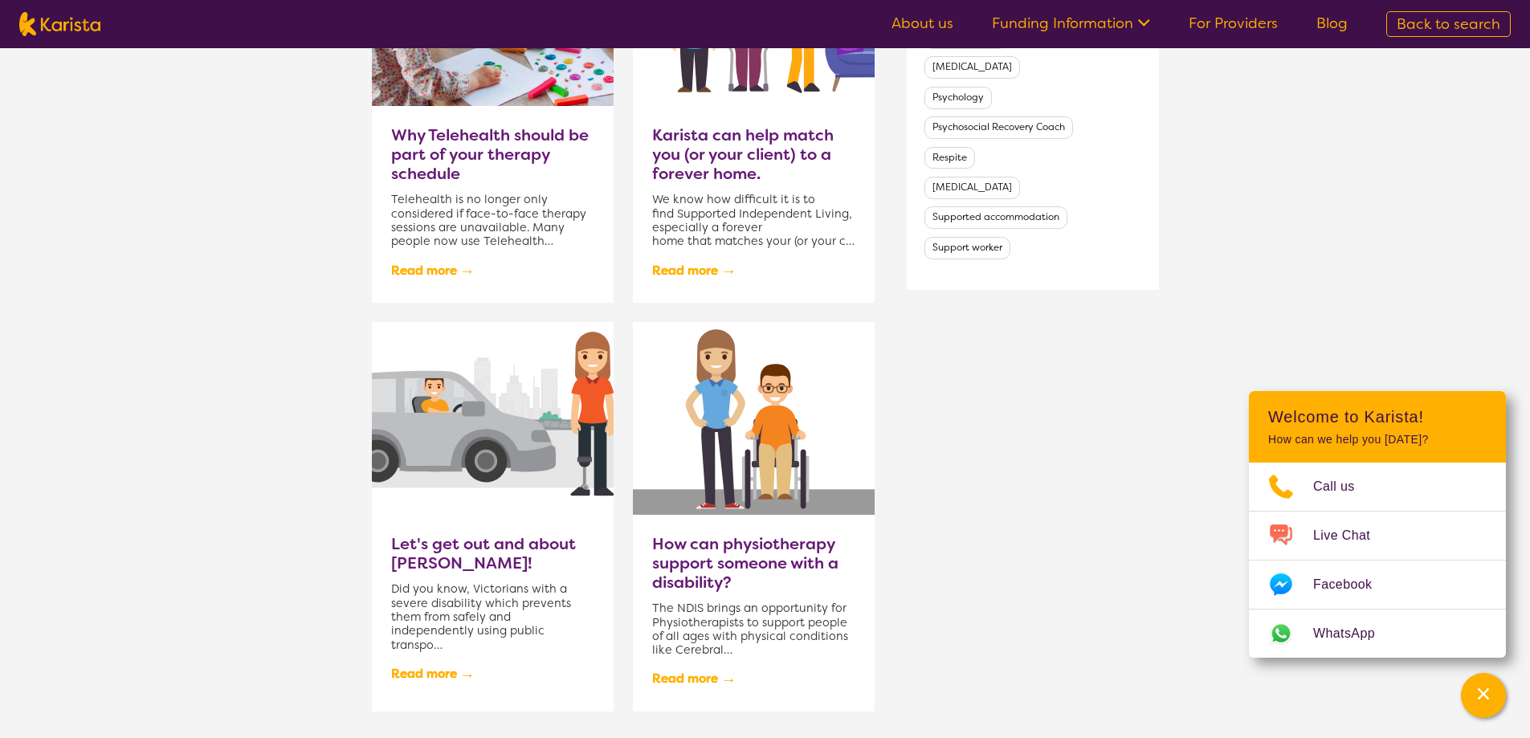
scroll to position [1285, 0]
